Goal: Check status: Check status

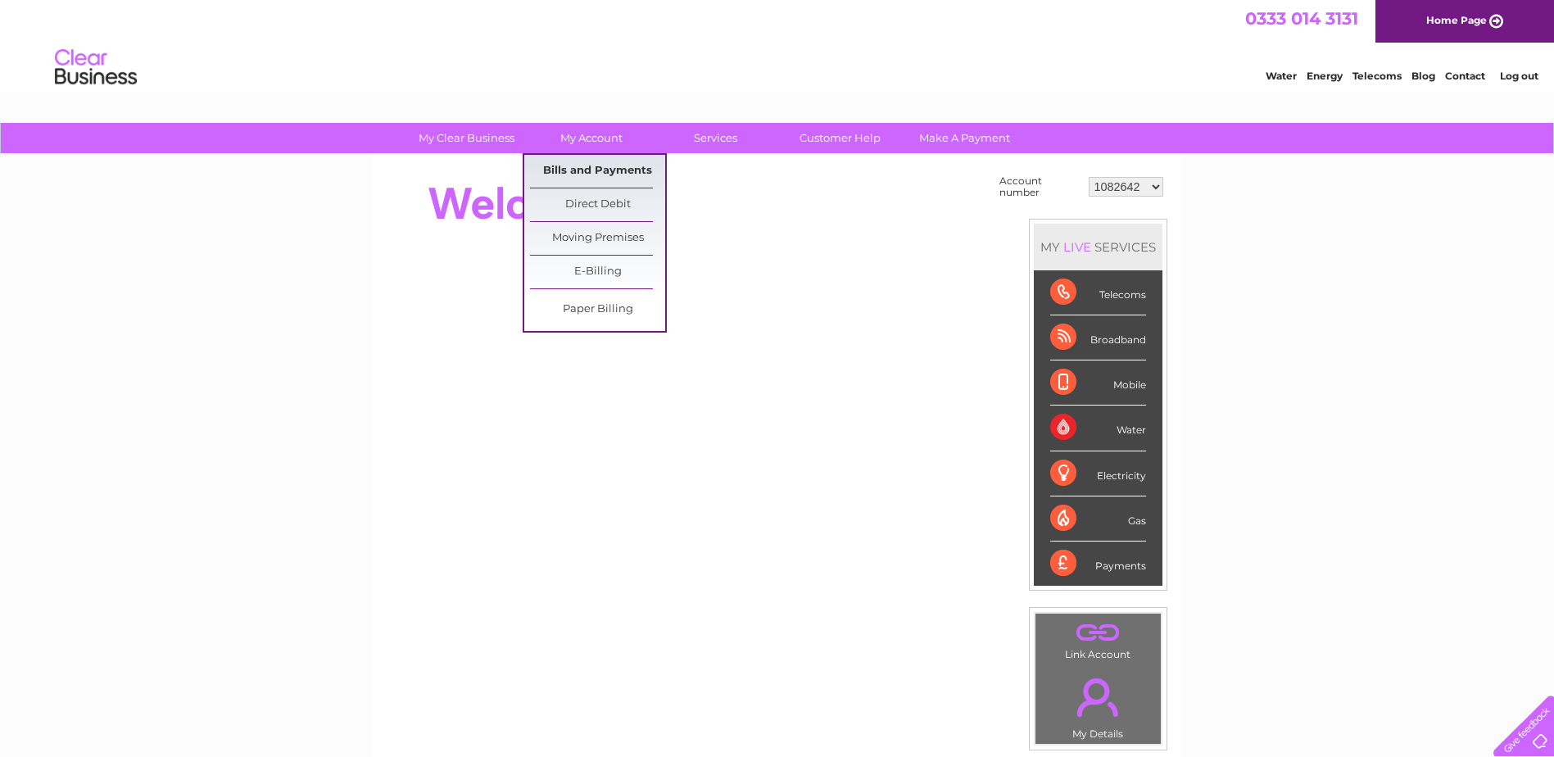
click at [574, 181] on link "Bills and Payments" at bounding box center [597, 171] width 135 height 33
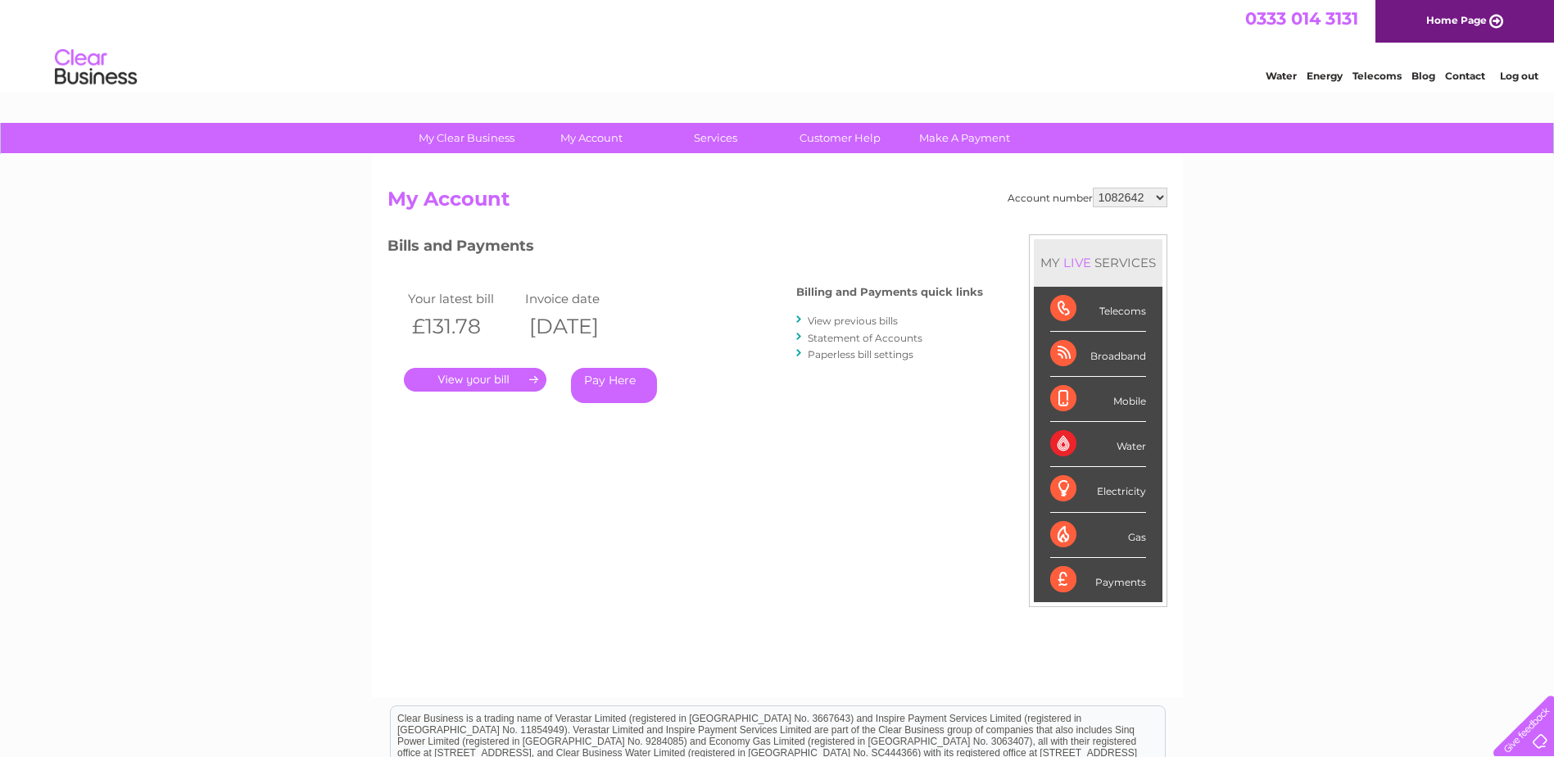
click at [1162, 198] on select "1082642 30324115" at bounding box center [1130, 198] width 75 height 20
select select "30324115"
click at [1094, 188] on select "1082642 30324115" at bounding box center [1130, 198] width 75 height 20
